Goal: Communication & Community: Answer question/provide support

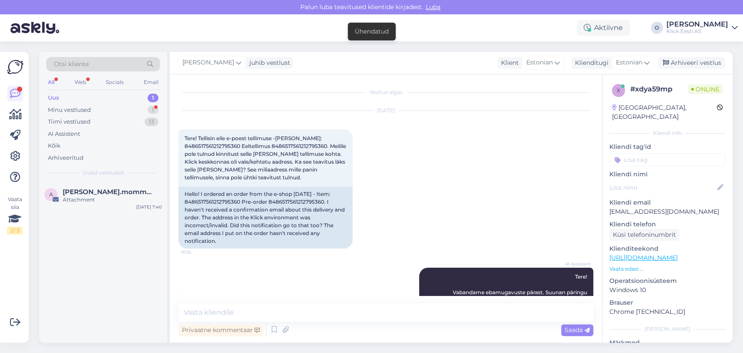
scroll to position [1160, 0]
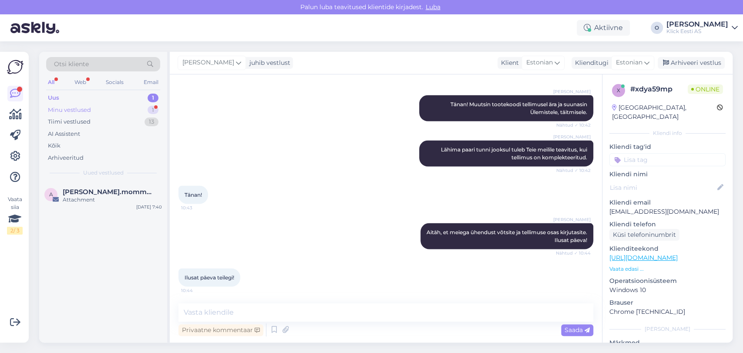
click at [98, 109] on div "Minu vestlused 1" at bounding box center [103, 110] width 114 height 12
click at [346, 262] on div "Ilusat päeva teilegi! 10:44" at bounding box center [385, 277] width 415 height 37
click at [683, 61] on div "Arhiveeri vestlus" at bounding box center [691, 63] width 67 height 12
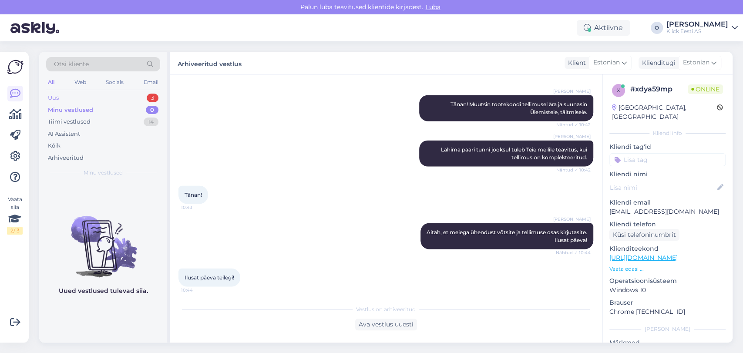
click at [128, 94] on div "Uus 3" at bounding box center [103, 98] width 114 height 12
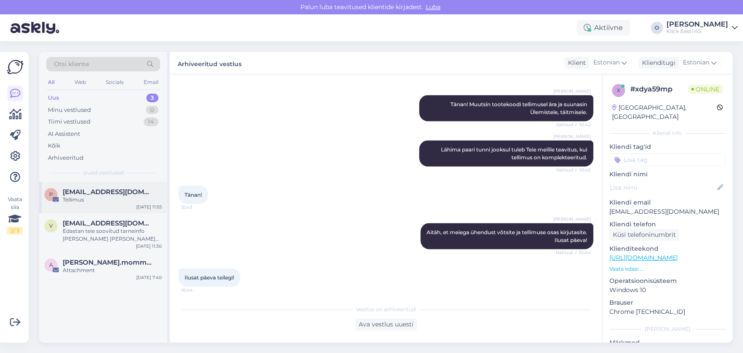
click at [98, 185] on div "p [EMAIL_ADDRESS][DOMAIN_NAME] Tellimus [DATE] 11:55" at bounding box center [103, 197] width 128 height 31
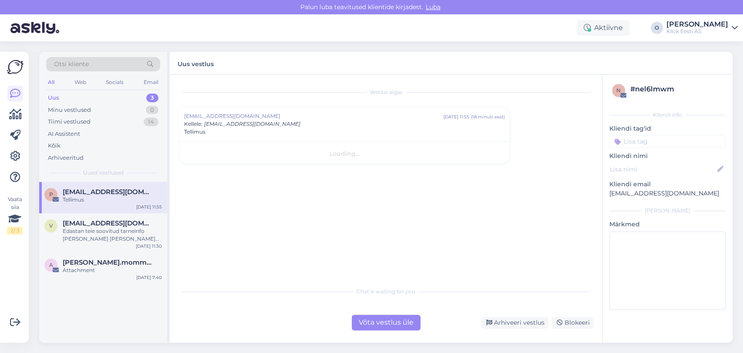
scroll to position [0, 0]
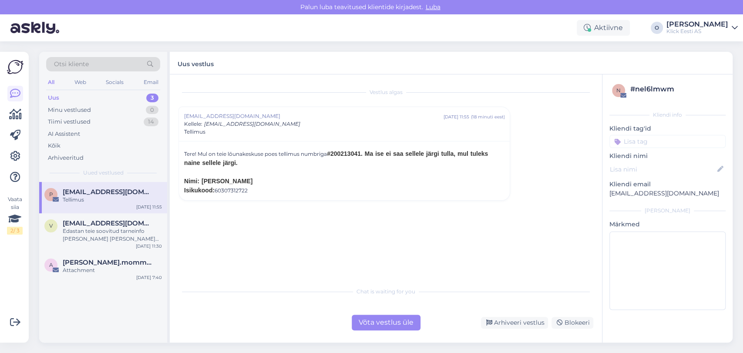
click at [352, 154] on strong "#200213041. Ma ise ei saa sellele järgi tulla, mul tuleks naine sellele järgi." at bounding box center [336, 158] width 304 height 16
copy strong "200213041"
drag, startPoint x: 251, startPoint y: 181, endPoint x: 202, endPoint y: 181, distance: 49.6
click at [202, 181] on strong "Nimi: [PERSON_NAME]" at bounding box center [218, 181] width 68 height 7
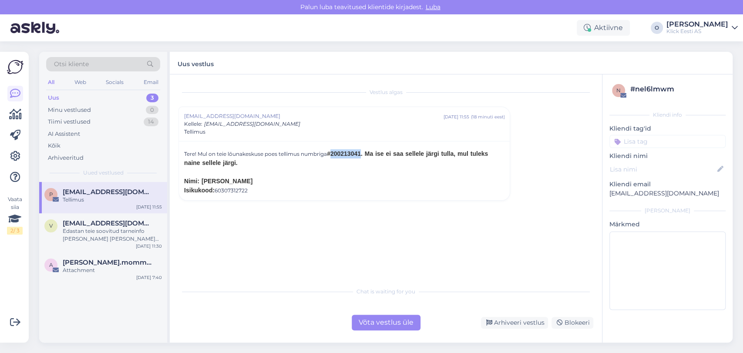
copy strong "[PERSON_NAME]"
click at [390, 324] on div "Võta vestlus üle" at bounding box center [386, 323] width 69 height 16
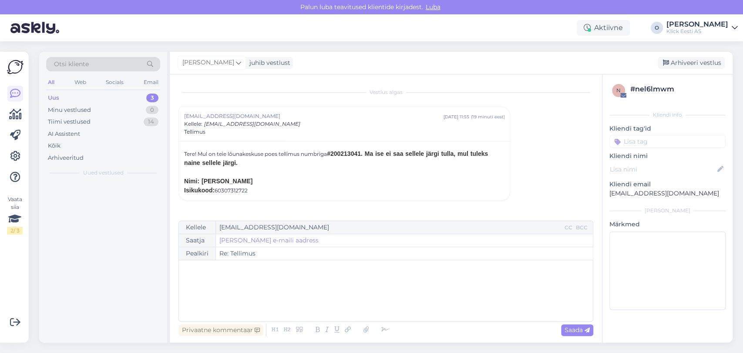
click at [358, 302] on div "﻿" at bounding box center [385, 291] width 405 height 52
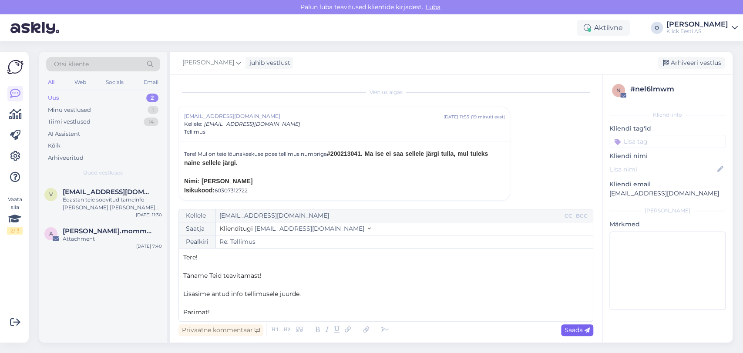
click at [572, 330] on span "Saada" at bounding box center [577, 330] width 25 height 8
type input "Re: Tellimus"
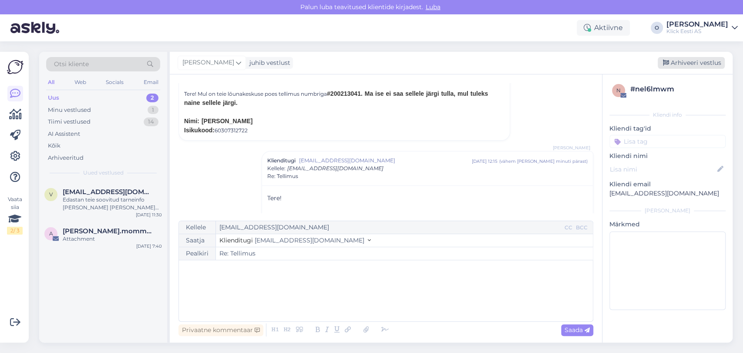
click at [675, 62] on div "Arhiveeri vestlus" at bounding box center [691, 63] width 67 height 12
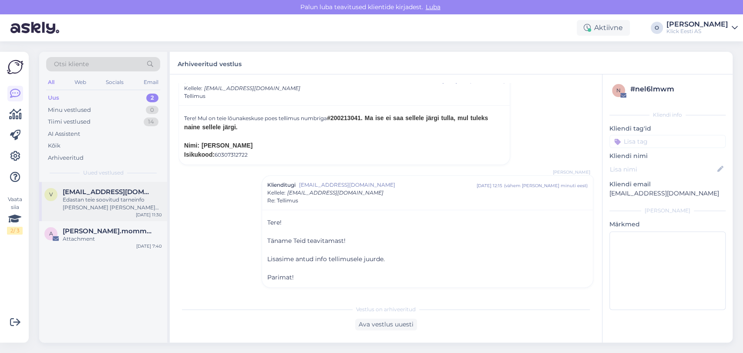
click at [120, 201] on div "Edastan teie soovitud tarneinfo [PERSON_NAME] [PERSON_NAME] pakiautomaati ja ko…" at bounding box center [112, 204] width 99 height 16
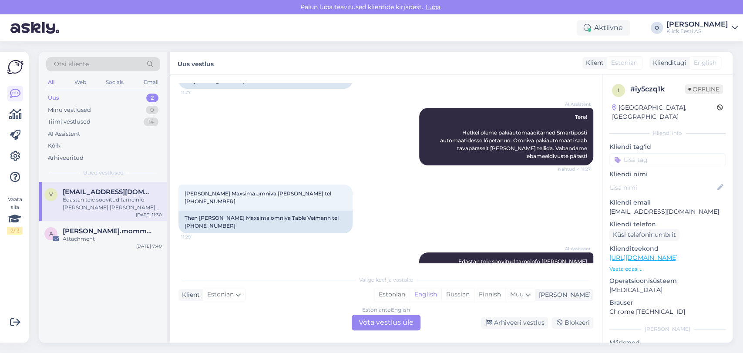
scroll to position [107, 0]
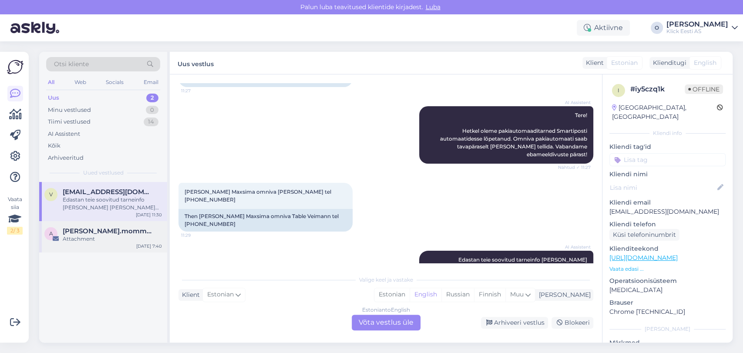
click at [104, 236] on div "Attachment" at bounding box center [112, 239] width 99 height 8
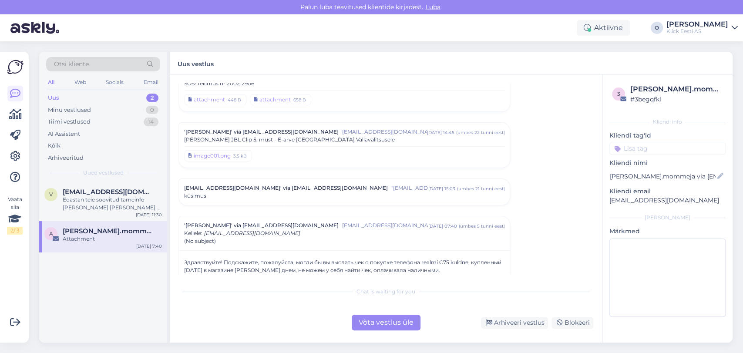
scroll to position [3200, 0]
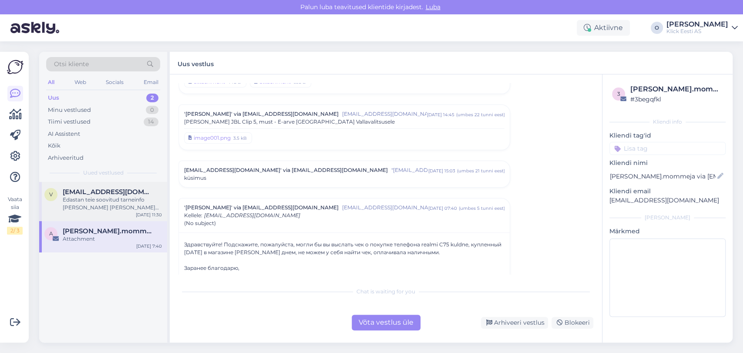
click at [123, 188] on span "[EMAIL_ADDRESS][DOMAIN_NAME]" at bounding box center [108, 192] width 91 height 8
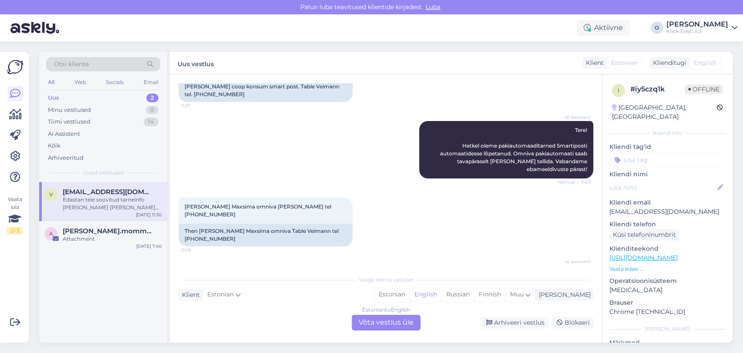
scroll to position [107, 0]
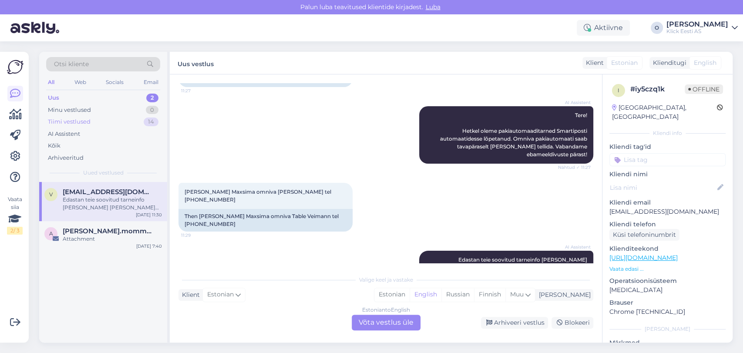
click at [71, 121] on div "Tiimi vestlused" at bounding box center [69, 122] width 43 height 9
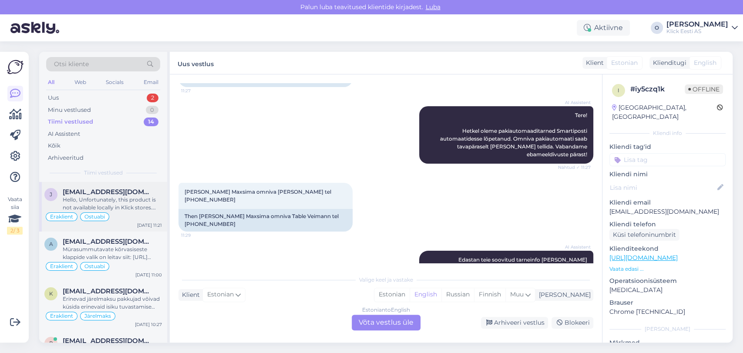
click at [94, 192] on span "[EMAIL_ADDRESS][DOMAIN_NAME]" at bounding box center [108, 192] width 91 height 8
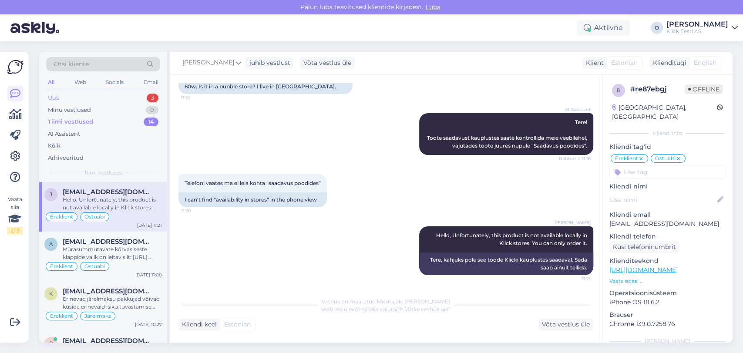
click at [116, 94] on div "Uus 3" at bounding box center [103, 98] width 114 height 12
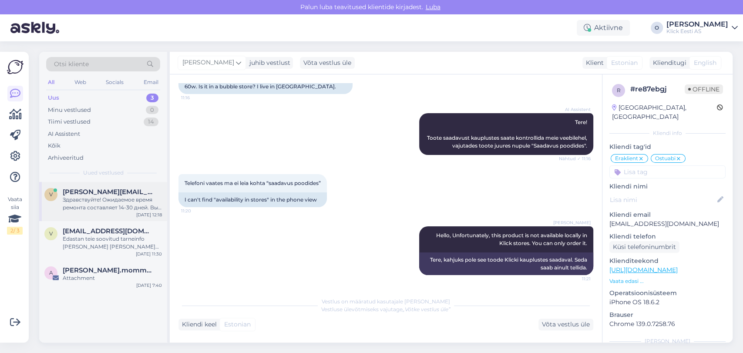
click at [91, 203] on div "Здравствуйте! Ожидаемое время ремонта составляет 14-30 дней. Вы можете отслежив…" at bounding box center [112, 204] width 99 height 16
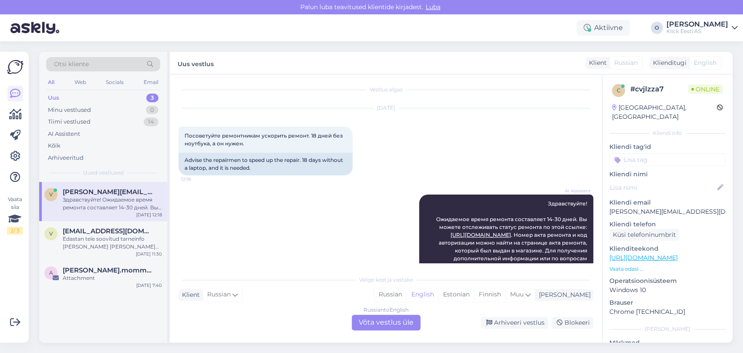
scroll to position [0, 0]
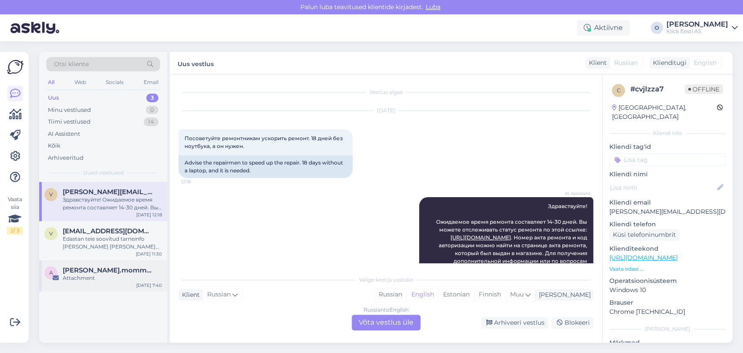
click at [94, 270] on span "[PERSON_NAME].mommeja via [EMAIL_ADDRESS][DOMAIN_NAME]" at bounding box center [108, 270] width 91 height 8
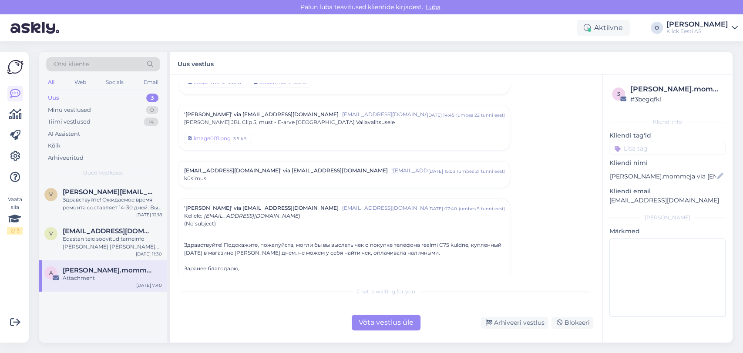
scroll to position [3200, 0]
click at [256, 174] on div "küsimus" at bounding box center [344, 178] width 320 height 8
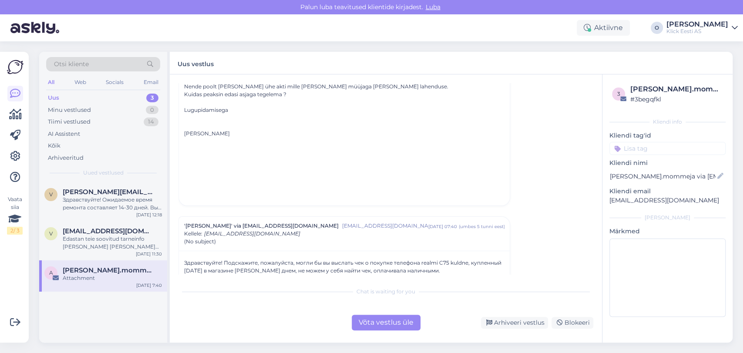
scroll to position [3386, 0]
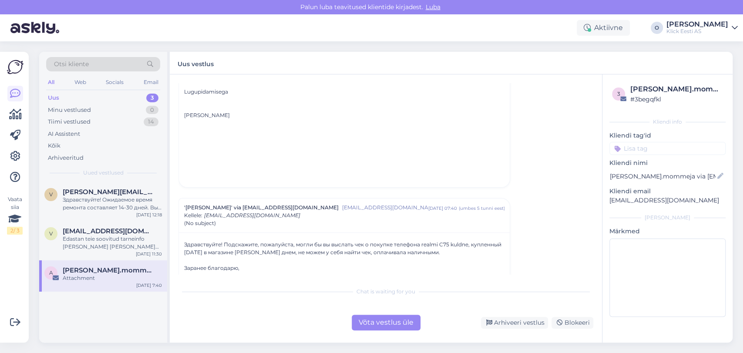
click at [310, 205] on div "'[PERSON_NAME]' via [EMAIL_ADDRESS][DOMAIN_NAME] [EMAIL_ADDRESS][DOMAIN_NAME]" …" at bounding box center [344, 216] width 331 height 34
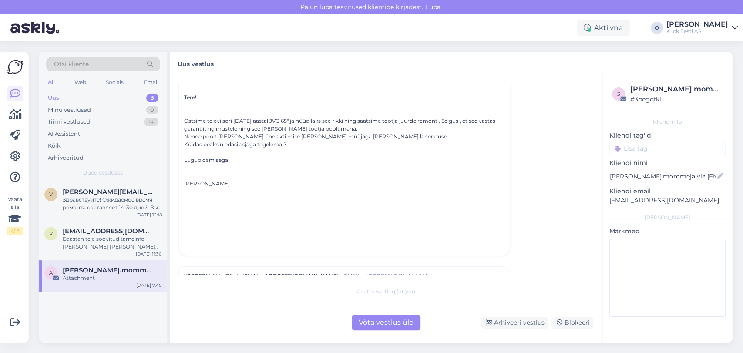
click at [342, 272] on span "[EMAIL_ADDRESS][DOMAIN_NAME]"" at bounding box center [385, 276] width 86 height 8
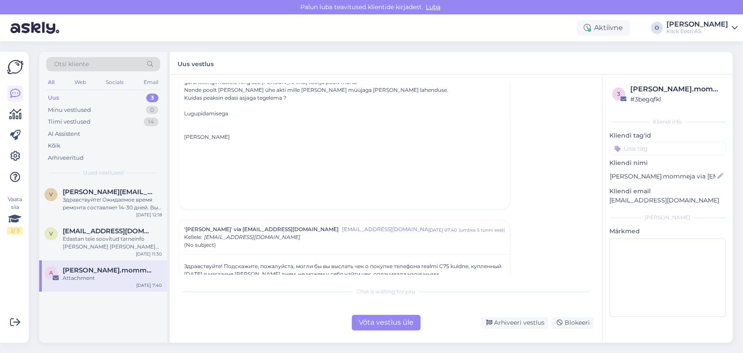
scroll to position [3386, 0]
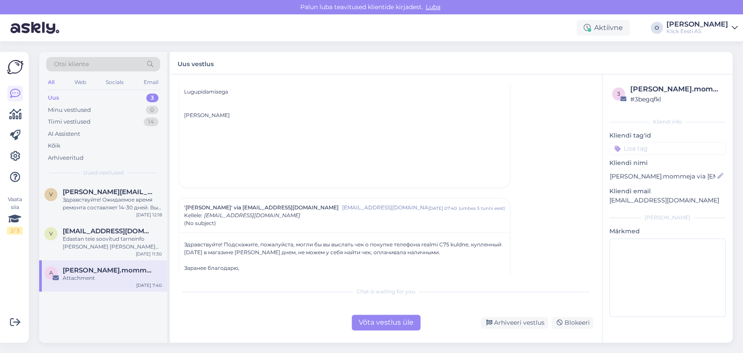
click at [121, 95] on div "Uus 3" at bounding box center [103, 98] width 114 height 12
click at [105, 105] on div "Minu vestlused 0" at bounding box center [103, 110] width 114 height 12
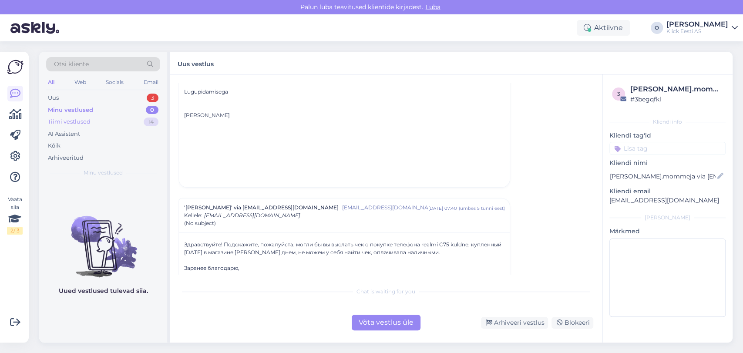
click at [101, 122] on div "Tiimi vestlused 14" at bounding box center [103, 122] width 114 height 12
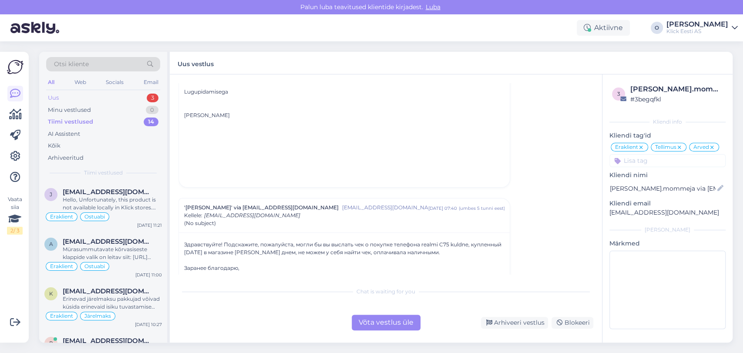
click at [120, 95] on div "Uus 3" at bounding box center [103, 98] width 114 height 12
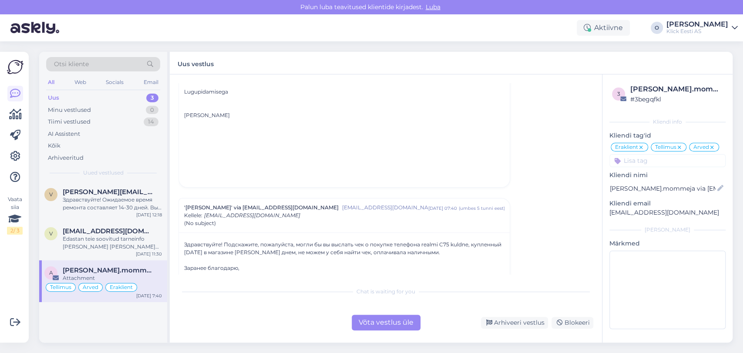
click at [120, 95] on div "Uus 3" at bounding box center [103, 98] width 114 height 12
click at [107, 187] on div "v [PERSON_NAME][EMAIL_ADDRESS][DOMAIN_NAME] Здравствуйте! Ожидаемое время ремон…" at bounding box center [103, 201] width 128 height 39
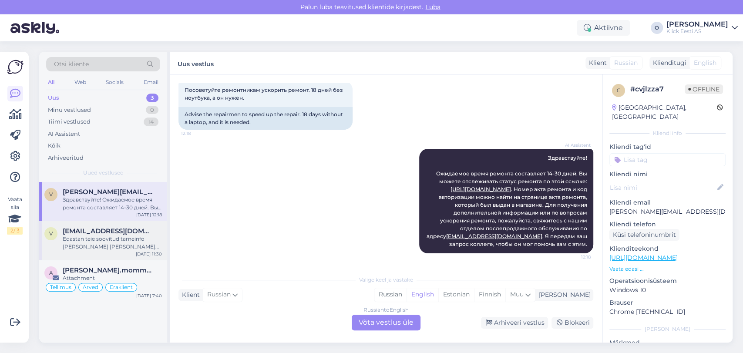
click at [101, 223] on div "v [EMAIL_ADDRESS][DOMAIN_NAME] Edastan teie soovitud tarneinfo [PERSON_NAME] [P…" at bounding box center [103, 240] width 128 height 39
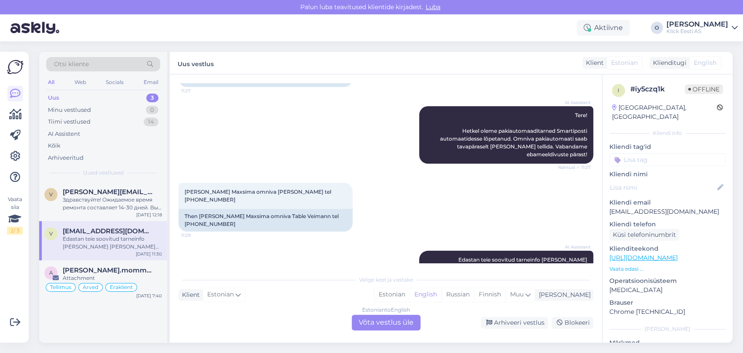
click at [85, 96] on div "Uus 3" at bounding box center [103, 98] width 114 height 12
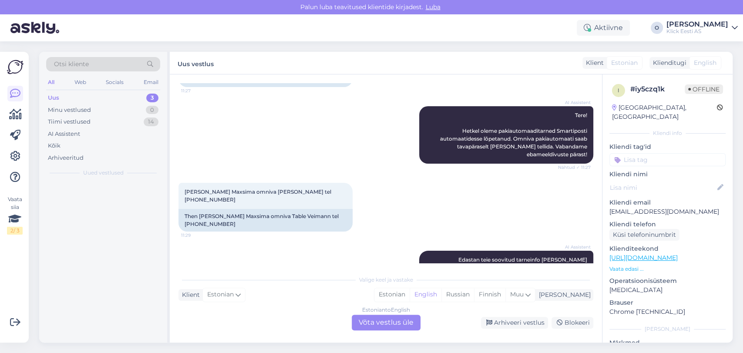
click at [85, 96] on div "Uus 3" at bounding box center [103, 98] width 114 height 12
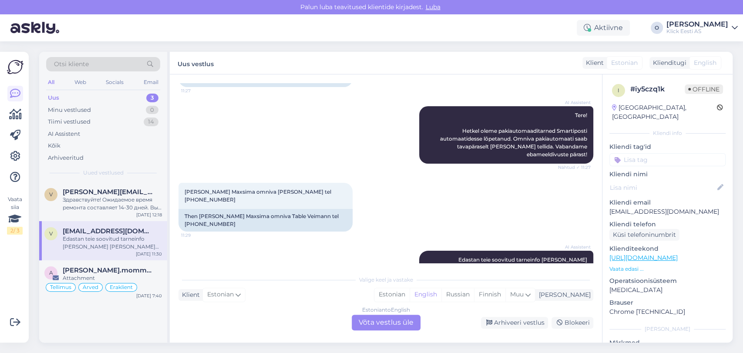
click at [85, 96] on div "Uus 3" at bounding box center [103, 98] width 114 height 12
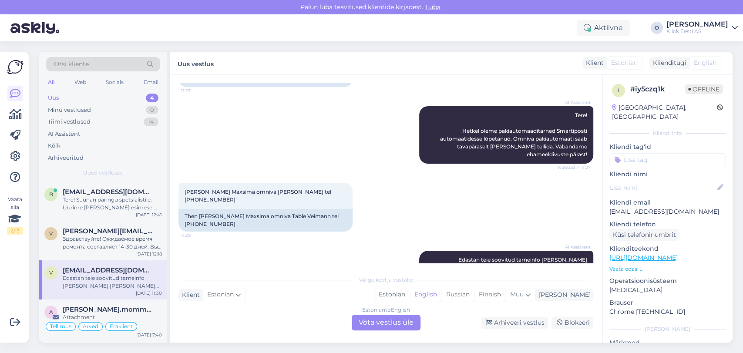
click at [117, 100] on div "Uus 4" at bounding box center [103, 98] width 114 height 12
click at [93, 181] on div "Otsi kliente All Web Socials Email Uus 4 Minu vestlused 0 Tiimi vestlused 14 AI…" at bounding box center [103, 117] width 128 height 130
click at [91, 192] on span "[EMAIL_ADDRESS][DOMAIN_NAME]" at bounding box center [108, 192] width 91 height 8
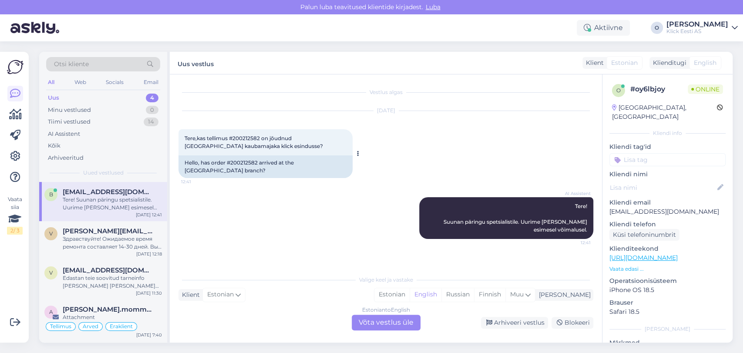
click at [241, 141] on span "Tere,kas tellimus #200212582 on jõudnud [GEOGRAPHIC_DATA] kaubamajaka klick esi…" at bounding box center [254, 142] width 138 height 14
copy span "200212582"
click at [397, 321] on div "Estonian to English Võta vestlus üle" at bounding box center [386, 323] width 69 height 16
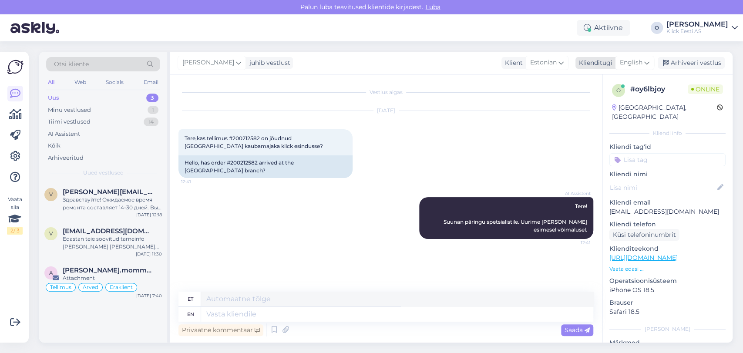
click at [634, 60] on span "English" at bounding box center [631, 63] width 23 height 10
type input "est"
click at [594, 105] on link "Estonian" at bounding box center [615, 101] width 96 height 14
click at [306, 322] on div "Privaatne kommentaar Saada" at bounding box center [385, 330] width 415 height 17
click at [285, 311] on textarea at bounding box center [385, 312] width 415 height 18
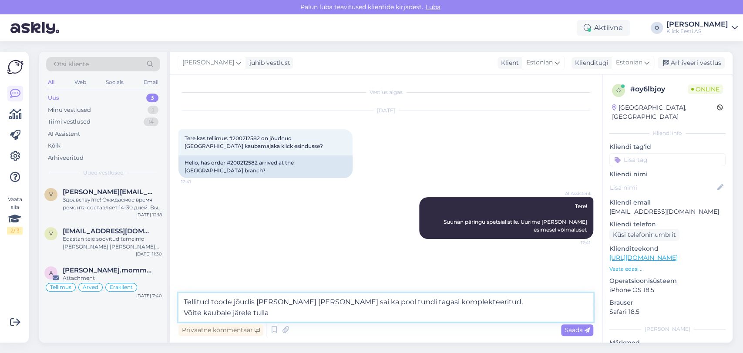
type textarea "Tellitud toode jõudis [PERSON_NAME] [PERSON_NAME] sai ka pool tundi tagasi komp…"
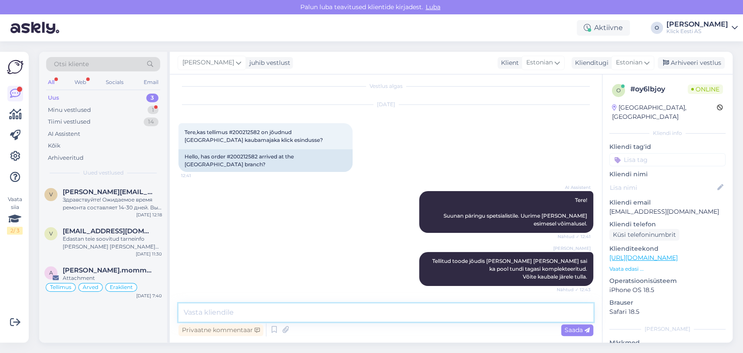
scroll to position [44, 0]
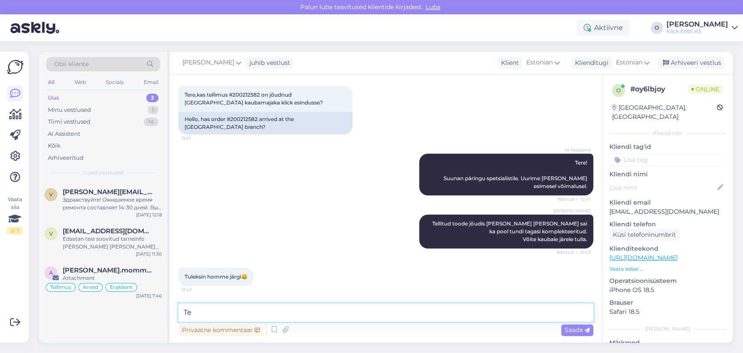
type textarea "T"
type textarea "V"
type textarea "Sobib, jääme Teid ootama! :)"
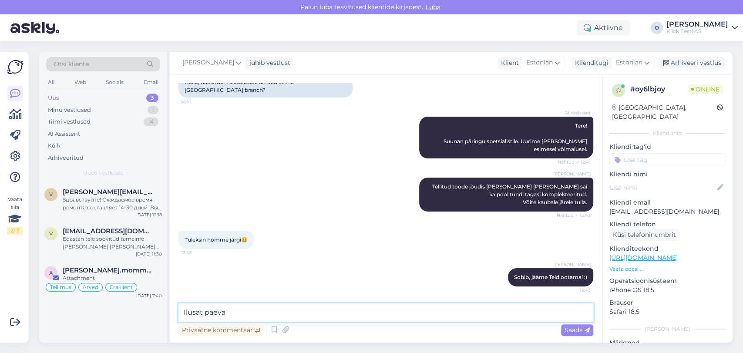
type textarea "Ilusat päeva!"
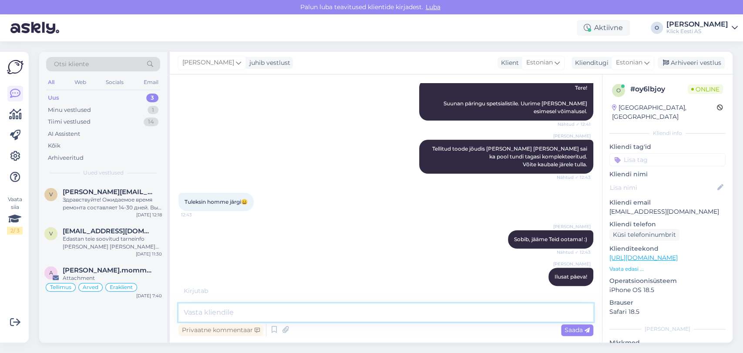
scroll to position [156, 0]
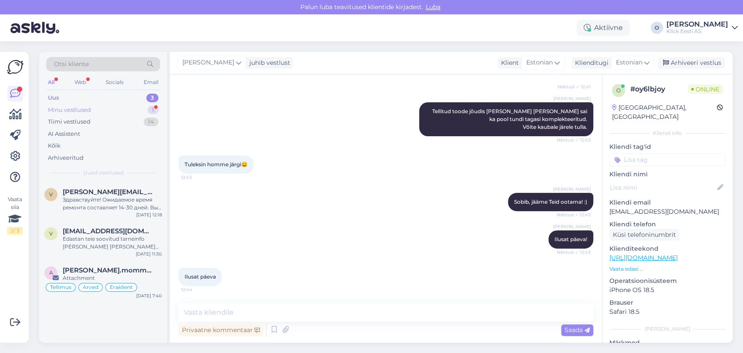
click at [108, 111] on div "Minu vestlused 1" at bounding box center [103, 110] width 114 height 12
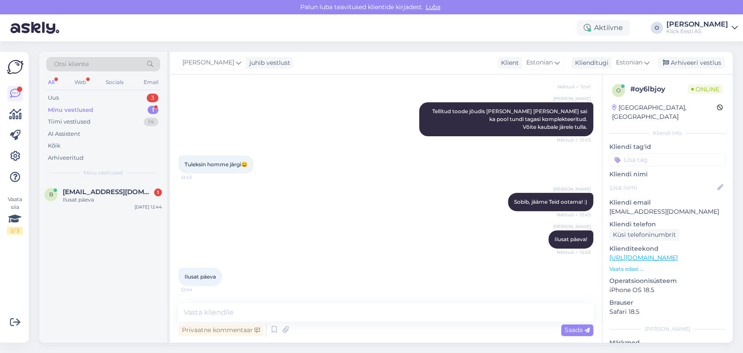
click at [98, 181] on div "Otsi kliente All Web Socials Email Uus 3 Minu vestlused 1 Tiimi vestlused 14 AI…" at bounding box center [103, 117] width 128 height 130
click at [98, 195] on span "[EMAIL_ADDRESS][DOMAIN_NAME]" at bounding box center [108, 192] width 91 height 8
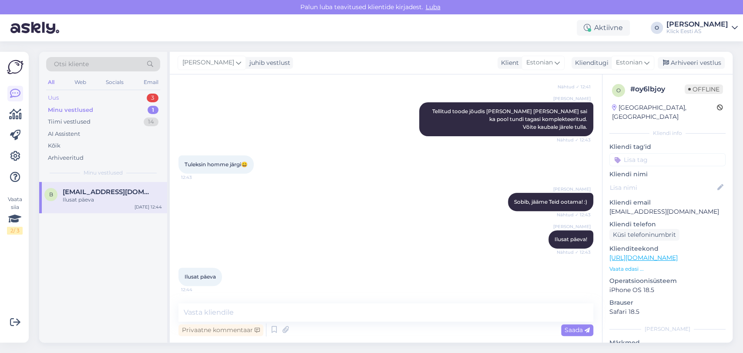
click at [104, 93] on div "Uus 3" at bounding box center [103, 98] width 114 height 12
